Goal: Book appointment/travel/reservation

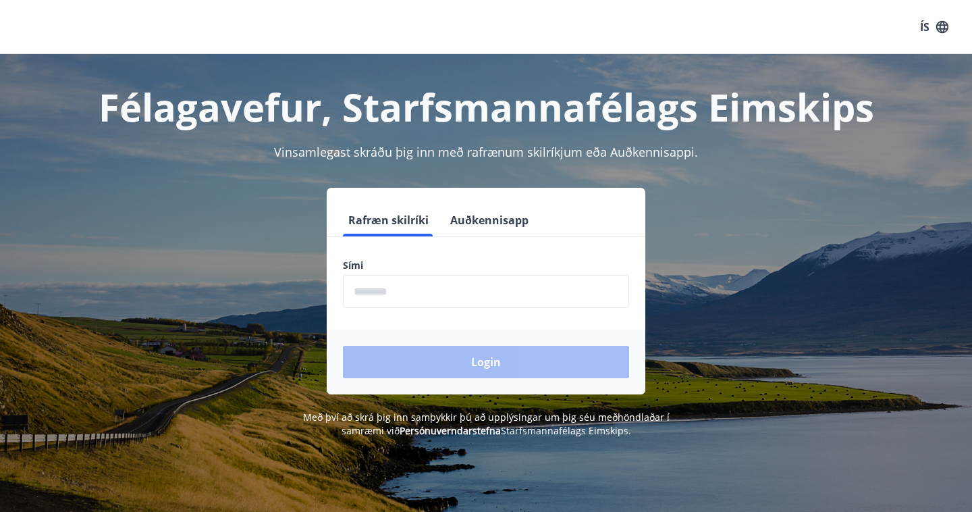
click at [423, 298] on input "phone" at bounding box center [486, 291] width 286 height 33
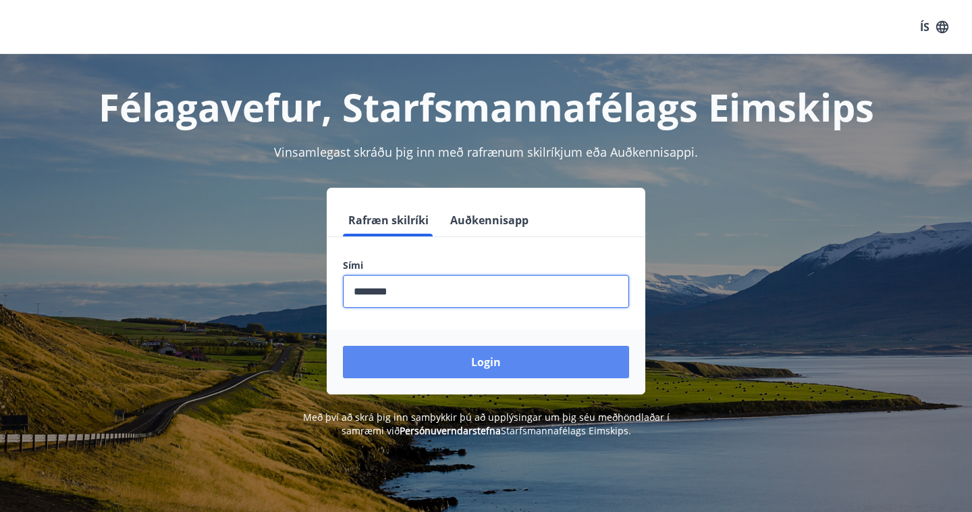
type input "********"
click at [494, 364] on button "Login" at bounding box center [486, 362] width 286 height 32
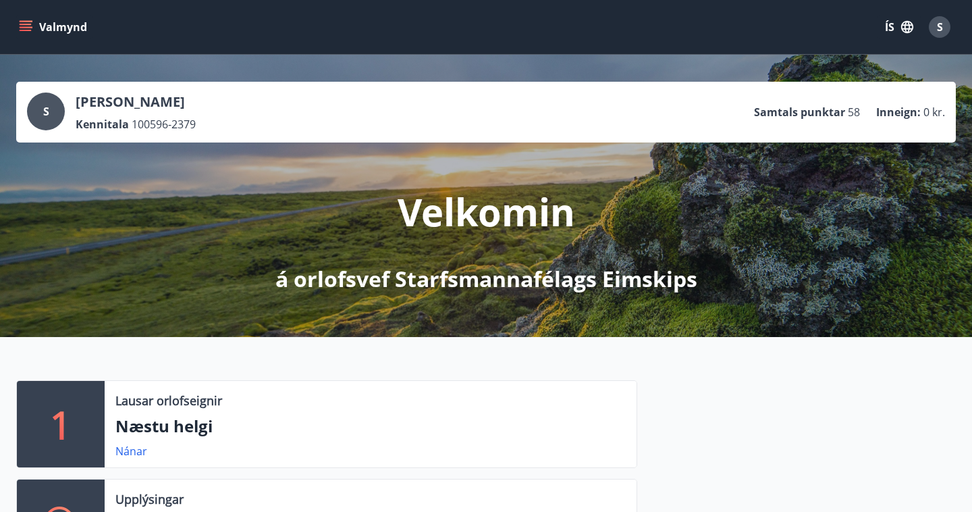
click at [28, 23] on icon "menu" at bounding box center [25, 26] width 13 height 13
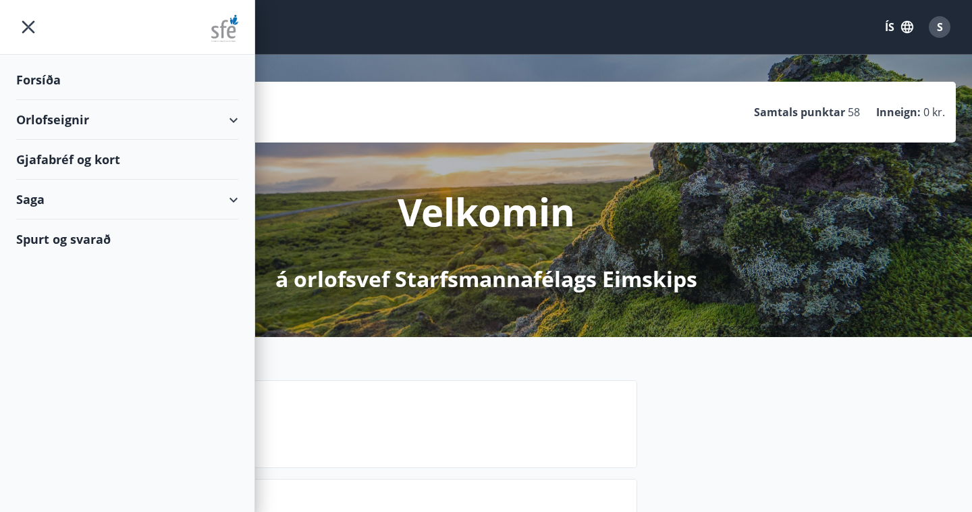
click at [229, 115] on div "Orlofseignir" at bounding box center [127, 120] width 222 height 40
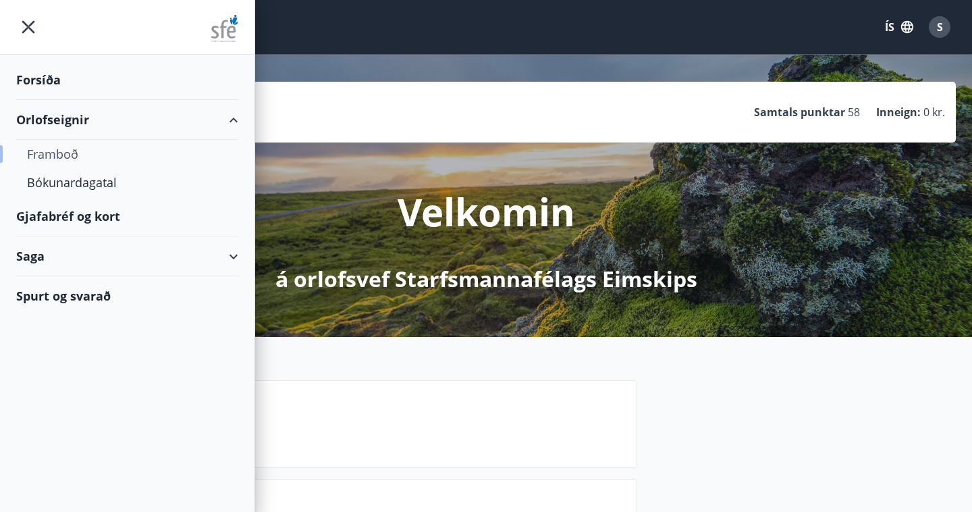
click at [58, 149] on div "Framboð" at bounding box center [127, 154] width 200 height 28
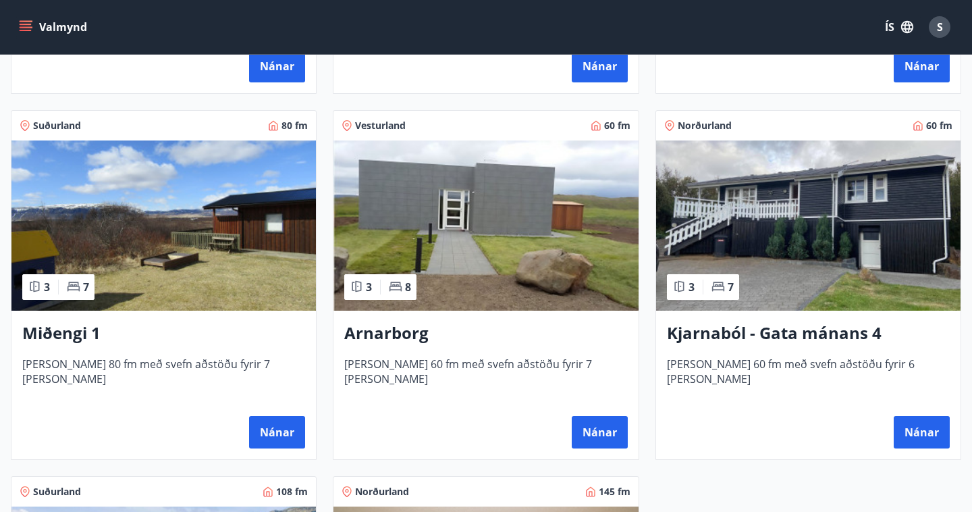
scroll to position [576, 0]
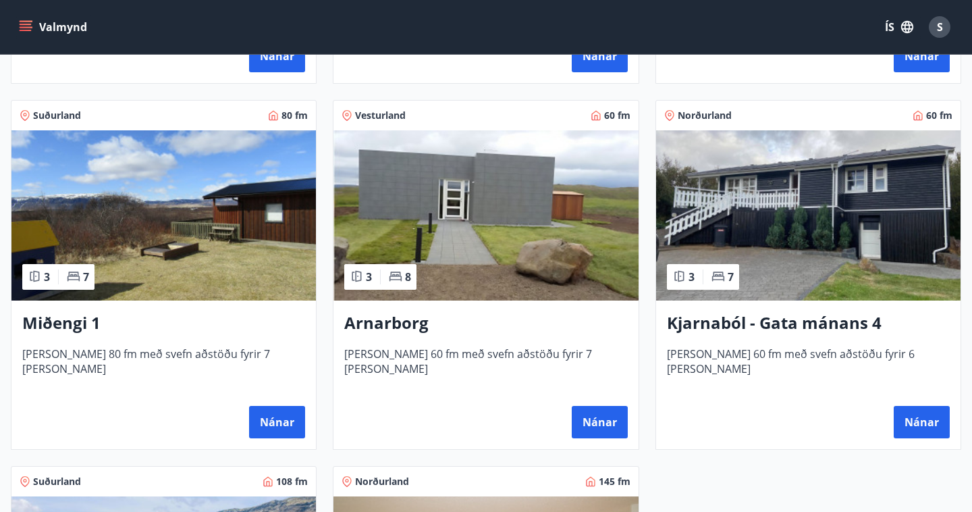
click at [119, 255] on img at bounding box center [163, 215] width 304 height 170
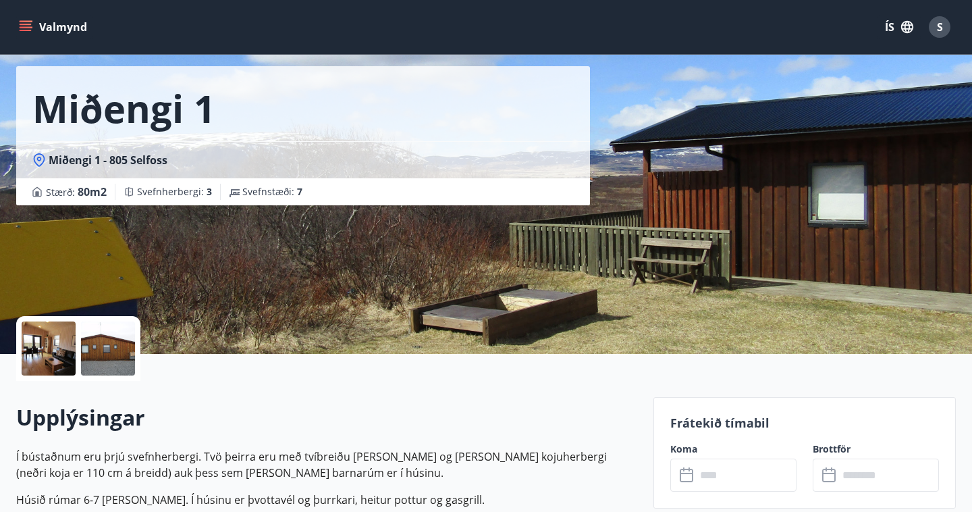
scroll to position [94, 0]
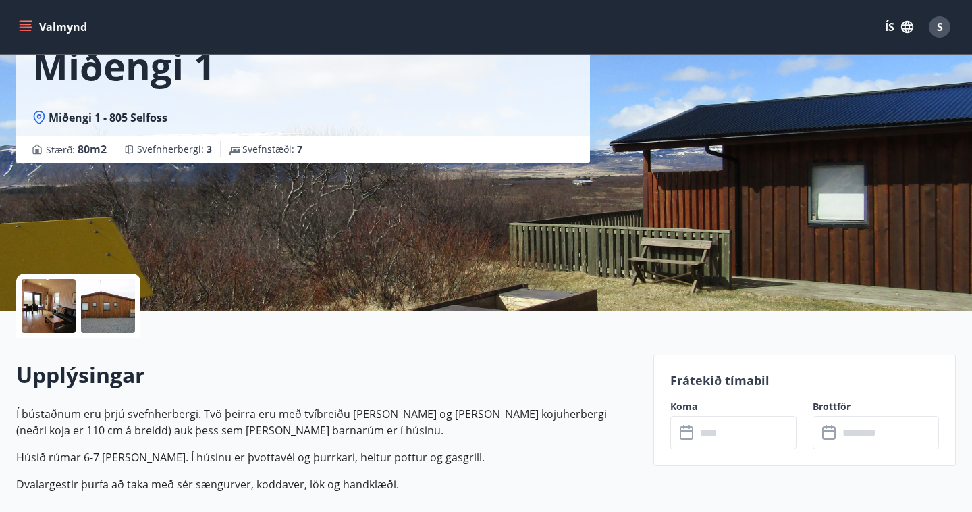
click at [92, 303] on div at bounding box center [108, 306] width 54 height 54
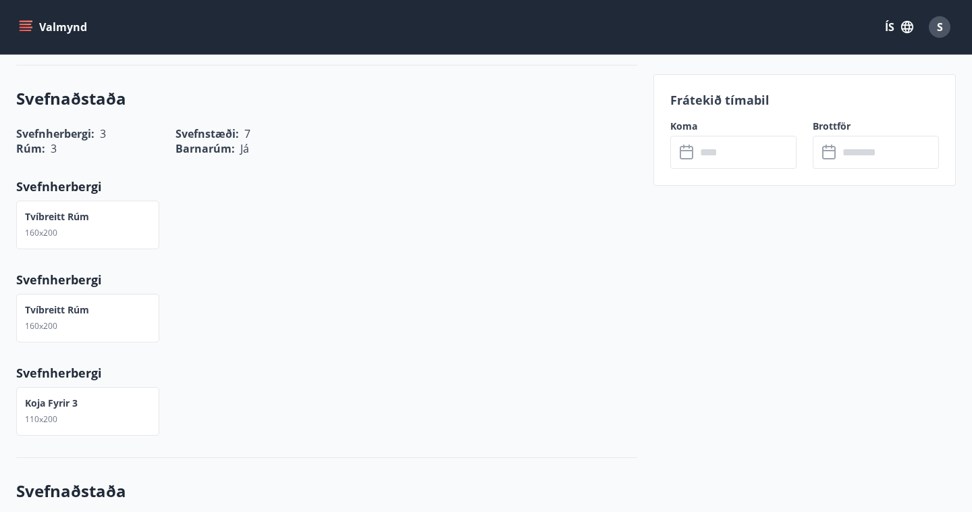
scroll to position [555, 0]
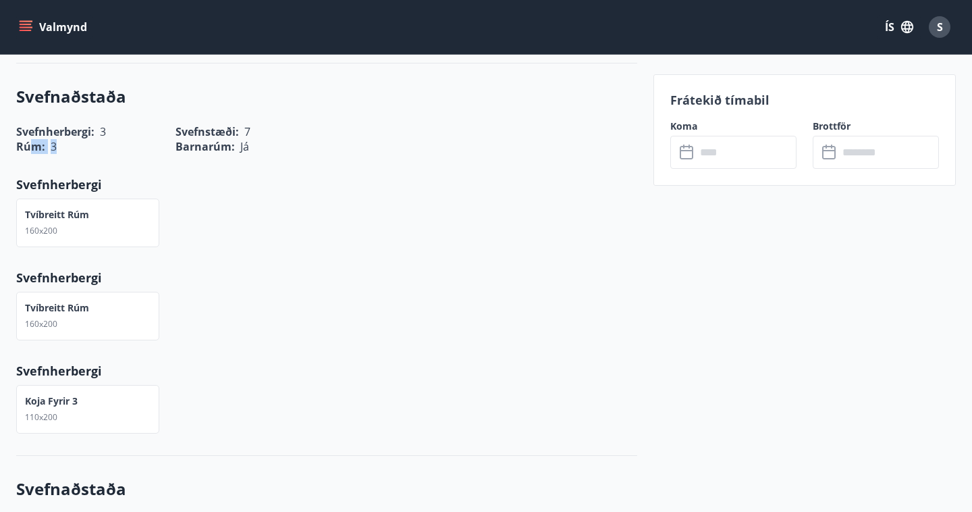
drag, startPoint x: 56, startPoint y: 148, endPoint x: 31, endPoint y: 149, distance: 25.0
click at [31, 149] on div "Rúm : 3" at bounding box center [87, 146] width 143 height 15
click at [68, 143] on div "Rúm : 3" at bounding box center [87, 146] width 143 height 15
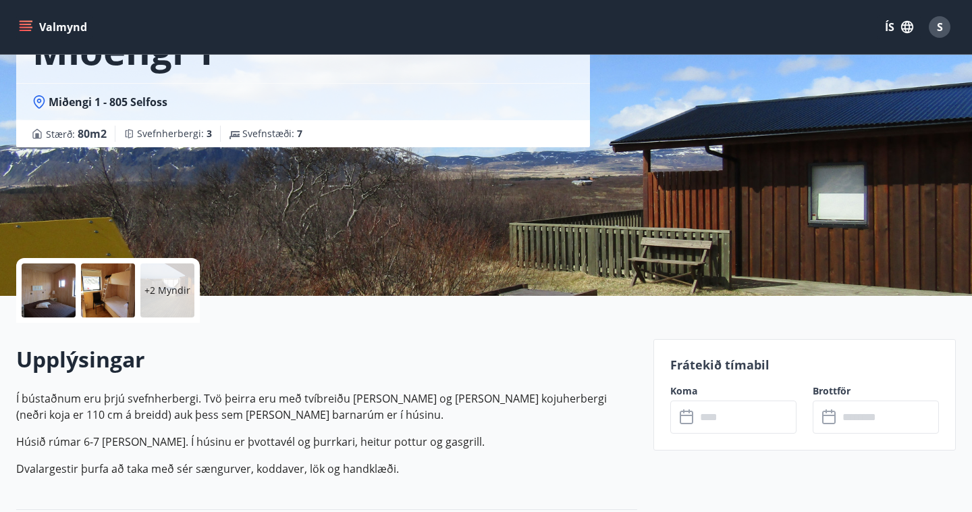
scroll to position [0, 0]
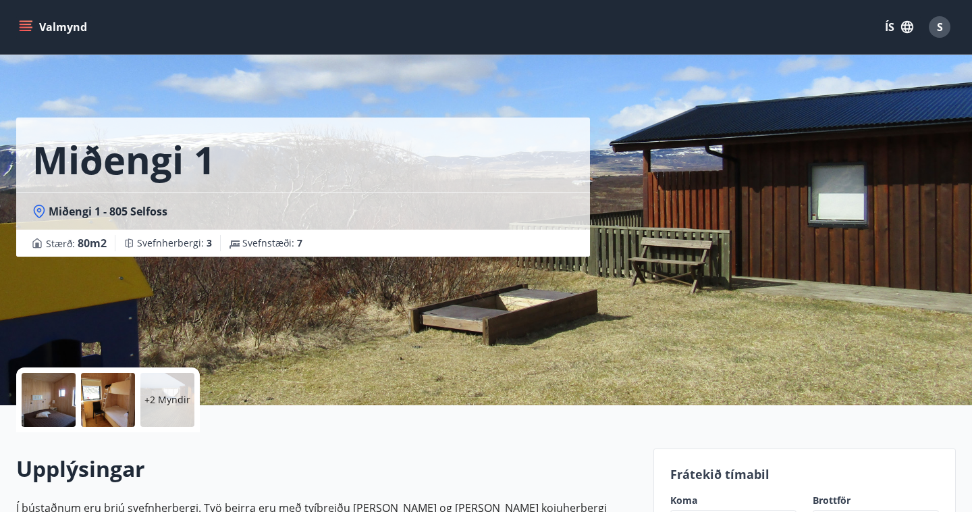
click at [62, 395] on div at bounding box center [49, 400] width 54 height 54
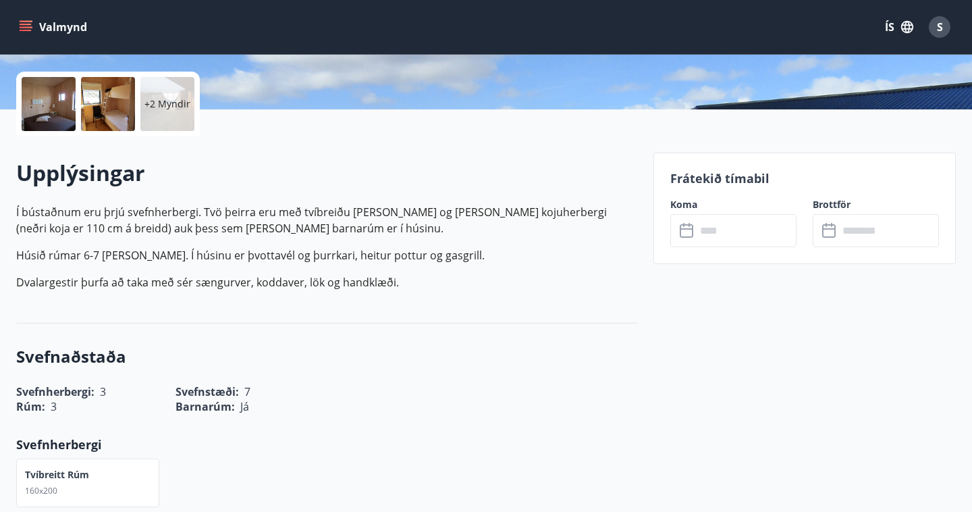
scroll to position [296, 0]
drag, startPoint x: 114, startPoint y: 393, endPoint x: 25, endPoint y: 390, distance: 89.2
click at [25, 390] on div "Rúm : 3" at bounding box center [79, 397] width 159 height 31
drag, startPoint x: 25, startPoint y: 390, endPoint x: 154, endPoint y: 385, distance: 129.0
click at [154, 385] on div "Rúm : 3" at bounding box center [79, 397] width 159 height 31
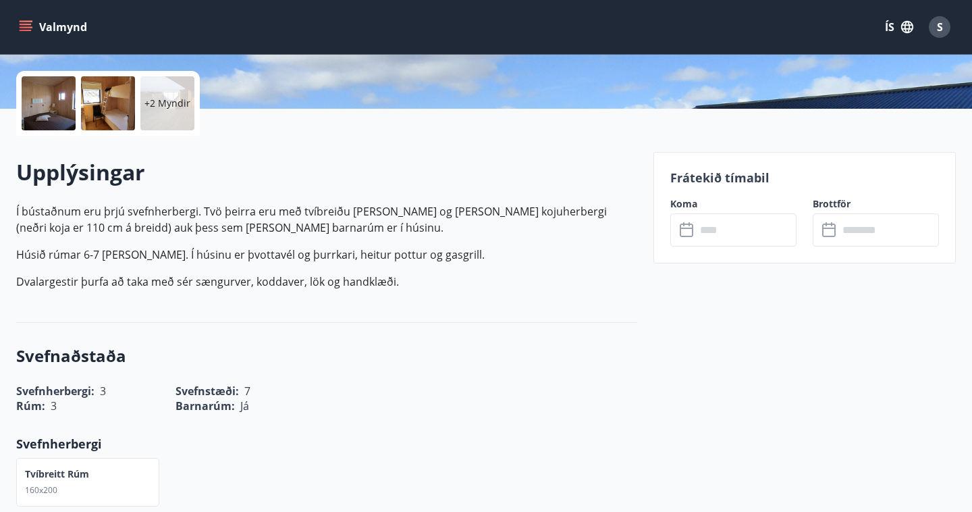
click at [354, 416] on div "Svefnaðstaða Svefnherbergi : 3 Svefnstæði : 7 Rúm : 3 Barnarúm : [PERSON_NAME] …" at bounding box center [326, 519] width 621 height 392
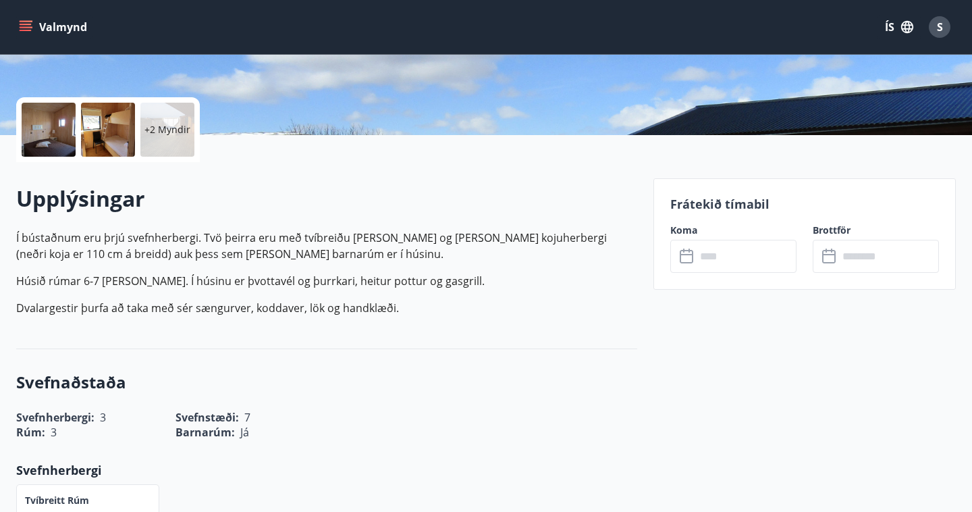
scroll to position [246, 0]
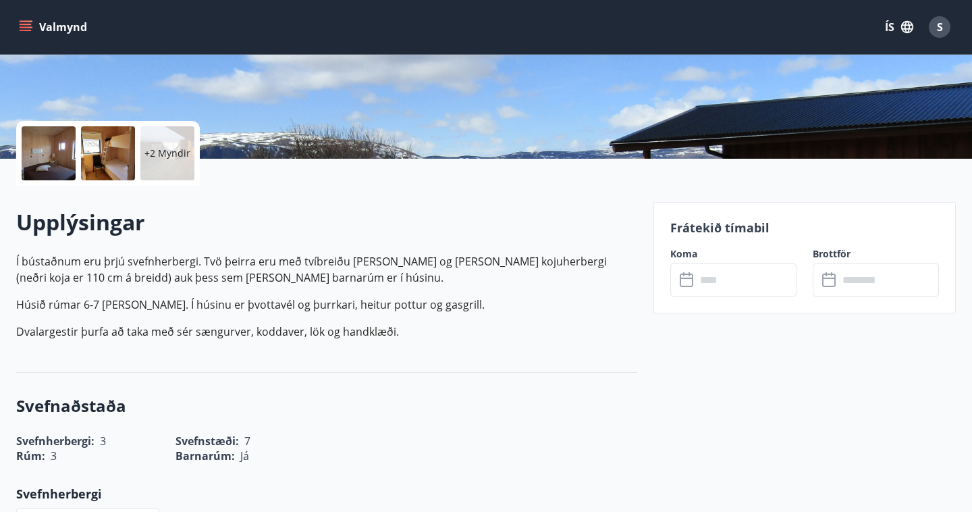
click at [713, 282] on input "text" at bounding box center [746, 279] width 101 height 33
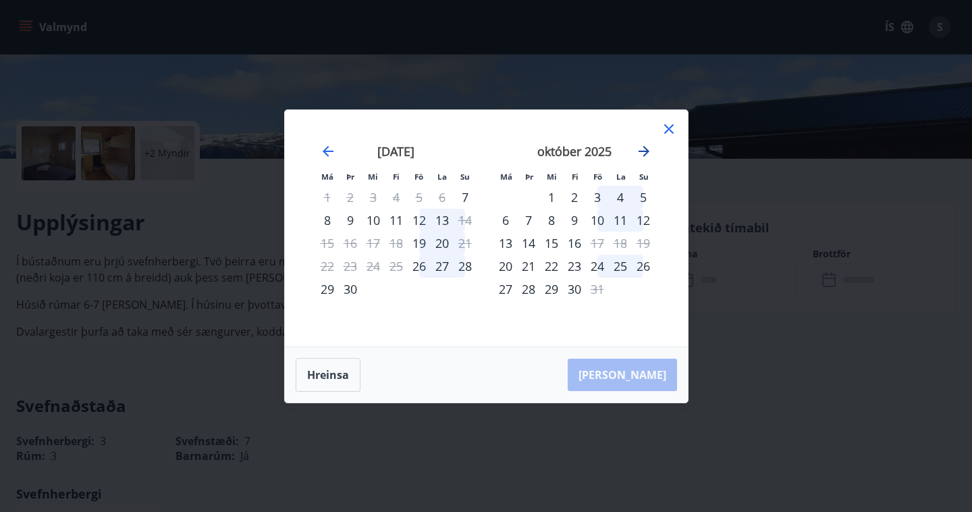
click at [645, 155] on icon "Move forward to switch to the next month." at bounding box center [644, 151] width 16 height 16
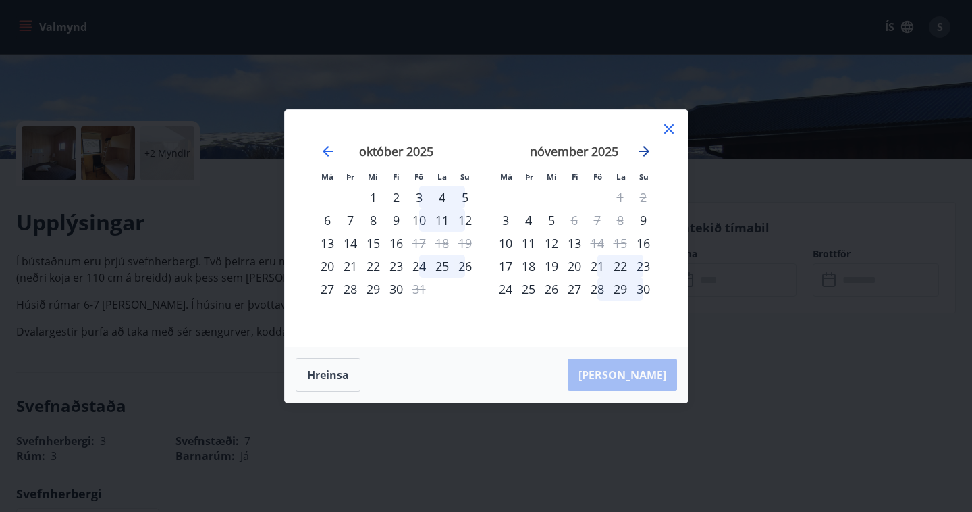
click at [645, 155] on icon "Move forward to switch to the next month." at bounding box center [644, 151] width 16 height 16
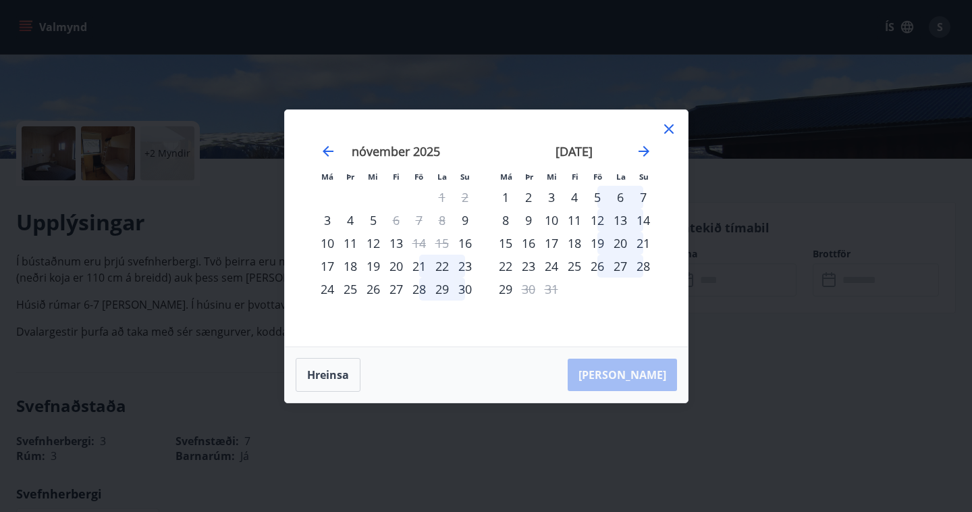
click at [503, 265] on div "22" at bounding box center [505, 265] width 23 height 23
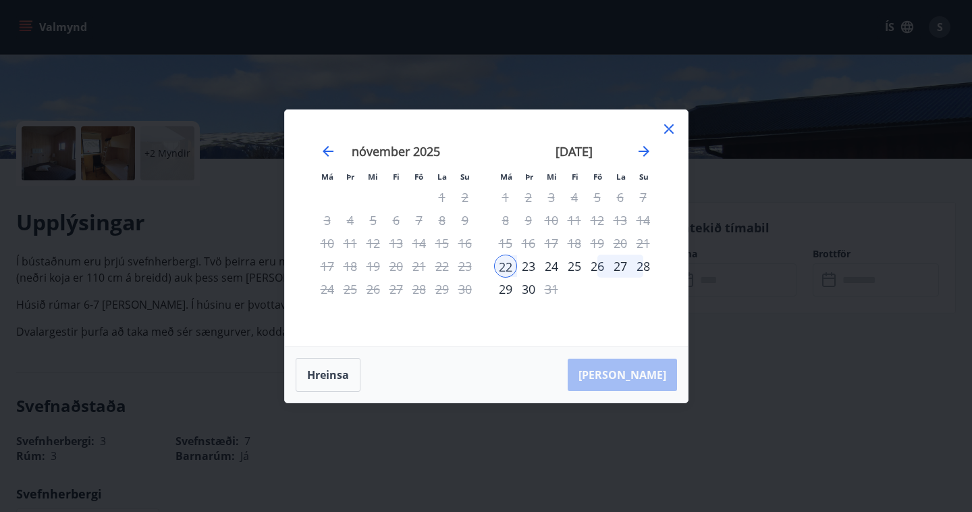
click at [665, 126] on icon at bounding box center [668, 128] width 9 height 9
